Goal: Task Accomplishment & Management: Use online tool/utility

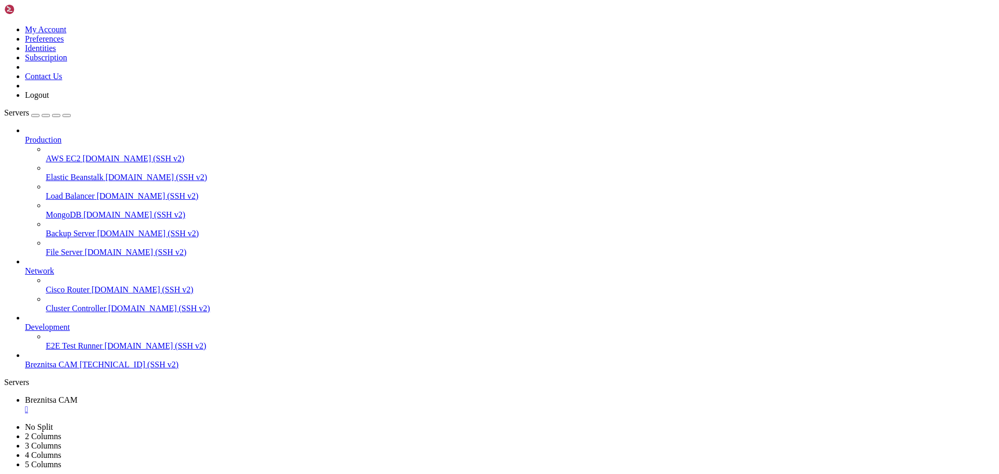
scroll to position [10, 2]
drag, startPoint x: 166, startPoint y: 974, endPoint x: 158, endPoint y: 965, distance: 12.1
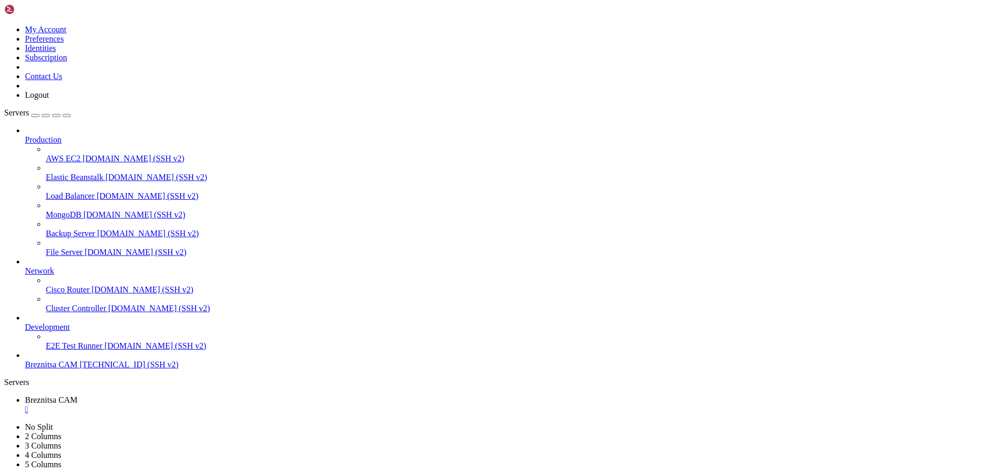
drag, startPoint x: 7, startPoint y: 889, endPoint x: 202, endPoint y: 945, distance: 202.5
drag, startPoint x: 8, startPoint y: 888, endPoint x: 235, endPoint y: 958, distance: 236.6
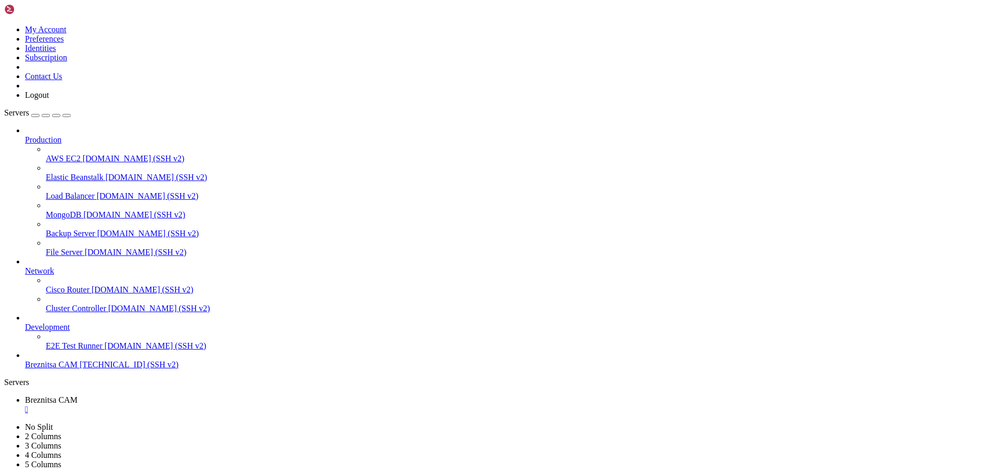
scroll to position [177, 0]
drag, startPoint x: 195, startPoint y: 966, endPoint x: 154, endPoint y: 965, distance: 40.6
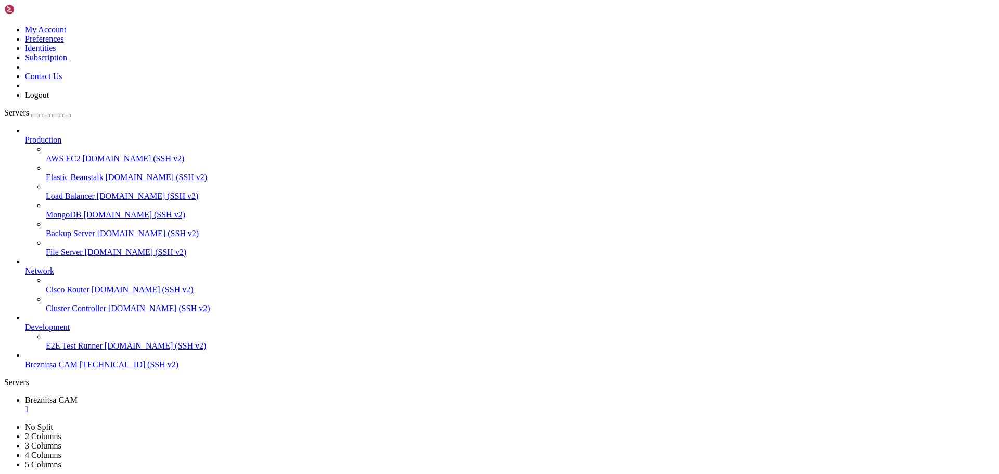
scroll to position [477, 0]
drag, startPoint x: 216, startPoint y: 968, endPoint x: 160, endPoint y: 962, distance: 57.0
drag, startPoint x: 200, startPoint y: 972, endPoint x: 166, endPoint y: 962, distance: 34.9
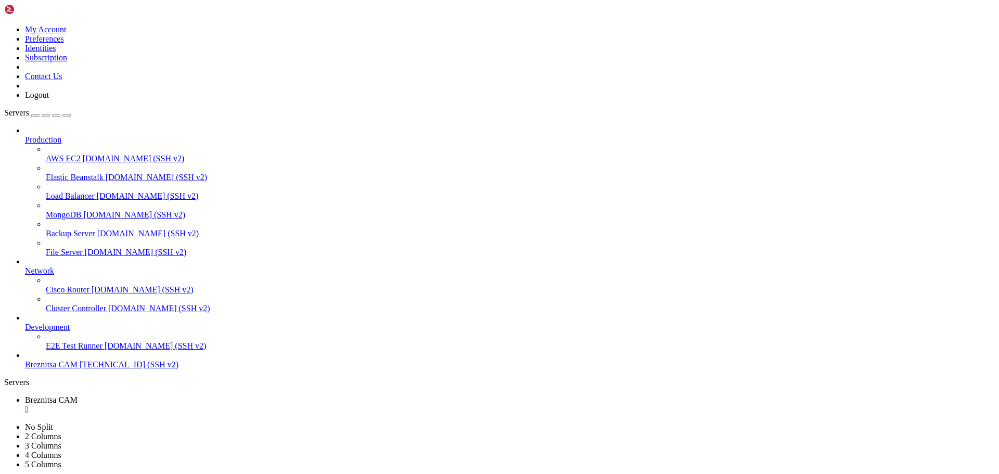
drag, startPoint x: 6, startPoint y: 676, endPoint x: 225, endPoint y: 912, distance: 322.4
drag, startPoint x: 9, startPoint y: 676, endPoint x: 180, endPoint y: 950, distance: 323.2
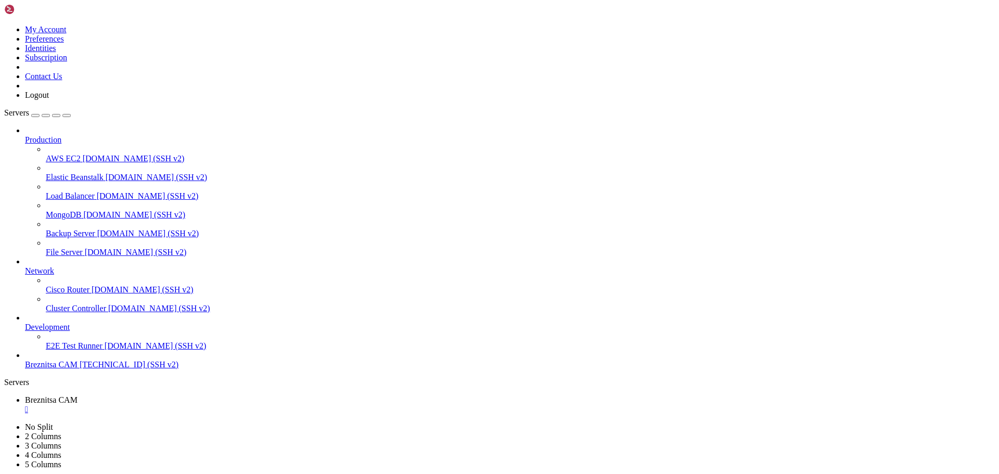
drag, startPoint x: 192, startPoint y: 966, endPoint x: 130, endPoint y: 950, distance: 64.5
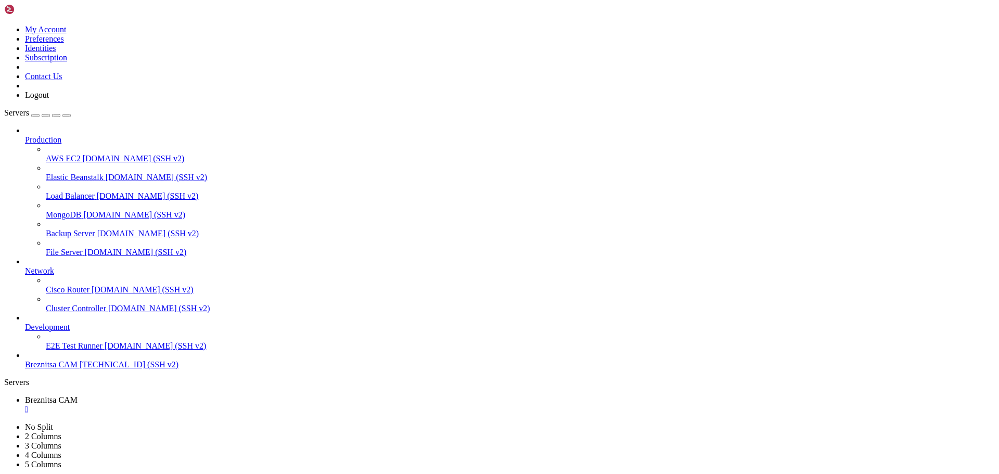
drag, startPoint x: 8, startPoint y: 773, endPoint x: 196, endPoint y: 976, distance: 276.0
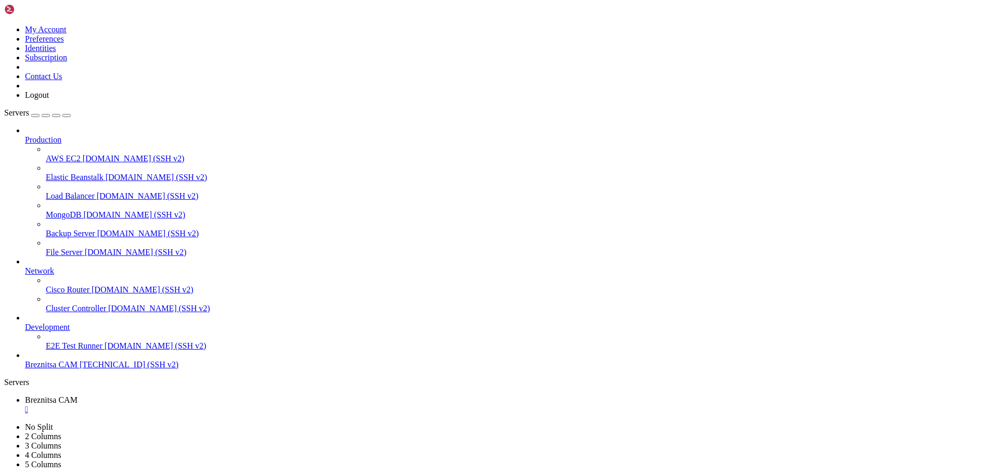
scroll to position [5155, 0]
drag, startPoint x: 156, startPoint y: 978, endPoint x: 103, endPoint y: 950, distance: 59.3
